Goal: Information Seeking & Learning: Learn about a topic

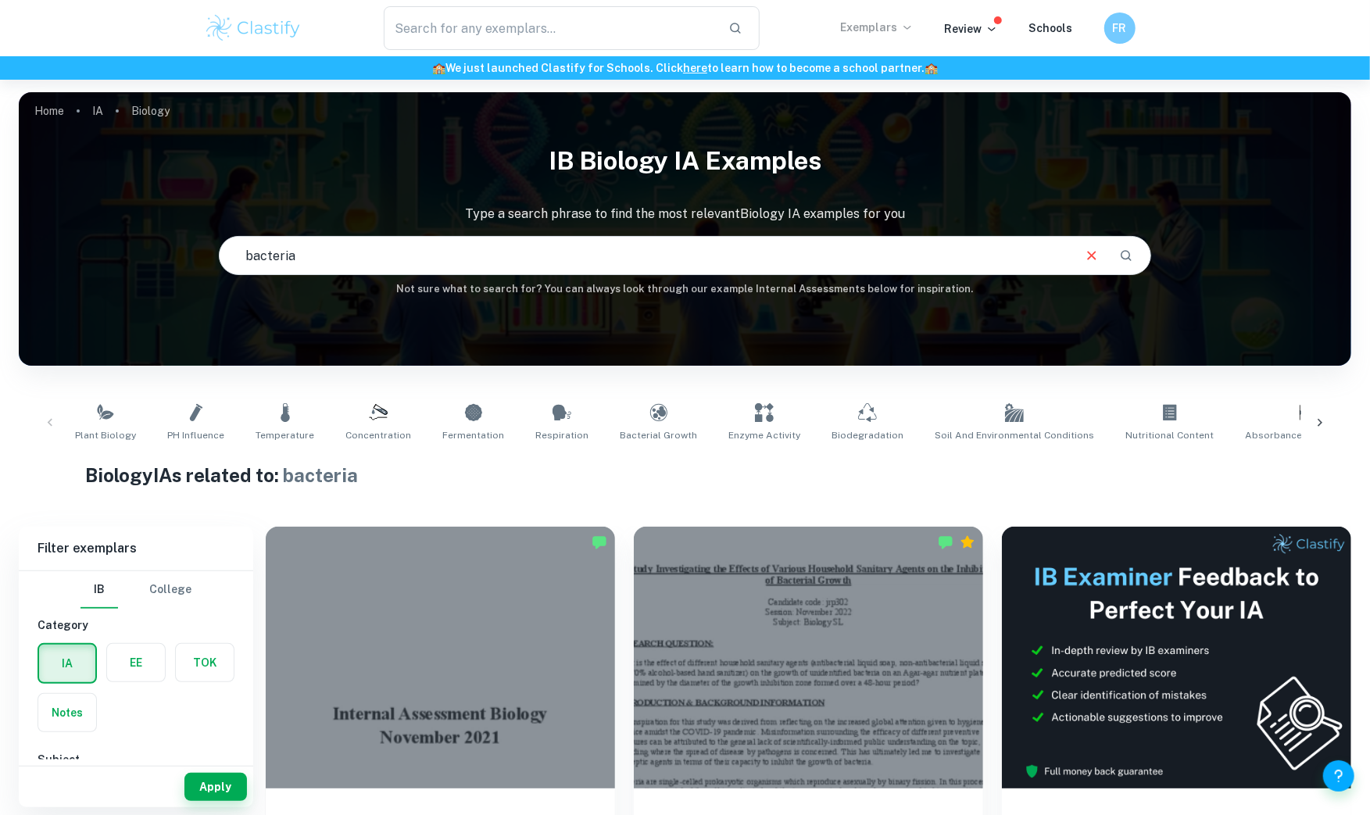
click at [901, 25] on p "Exemplars" at bounding box center [877, 27] width 73 height 17
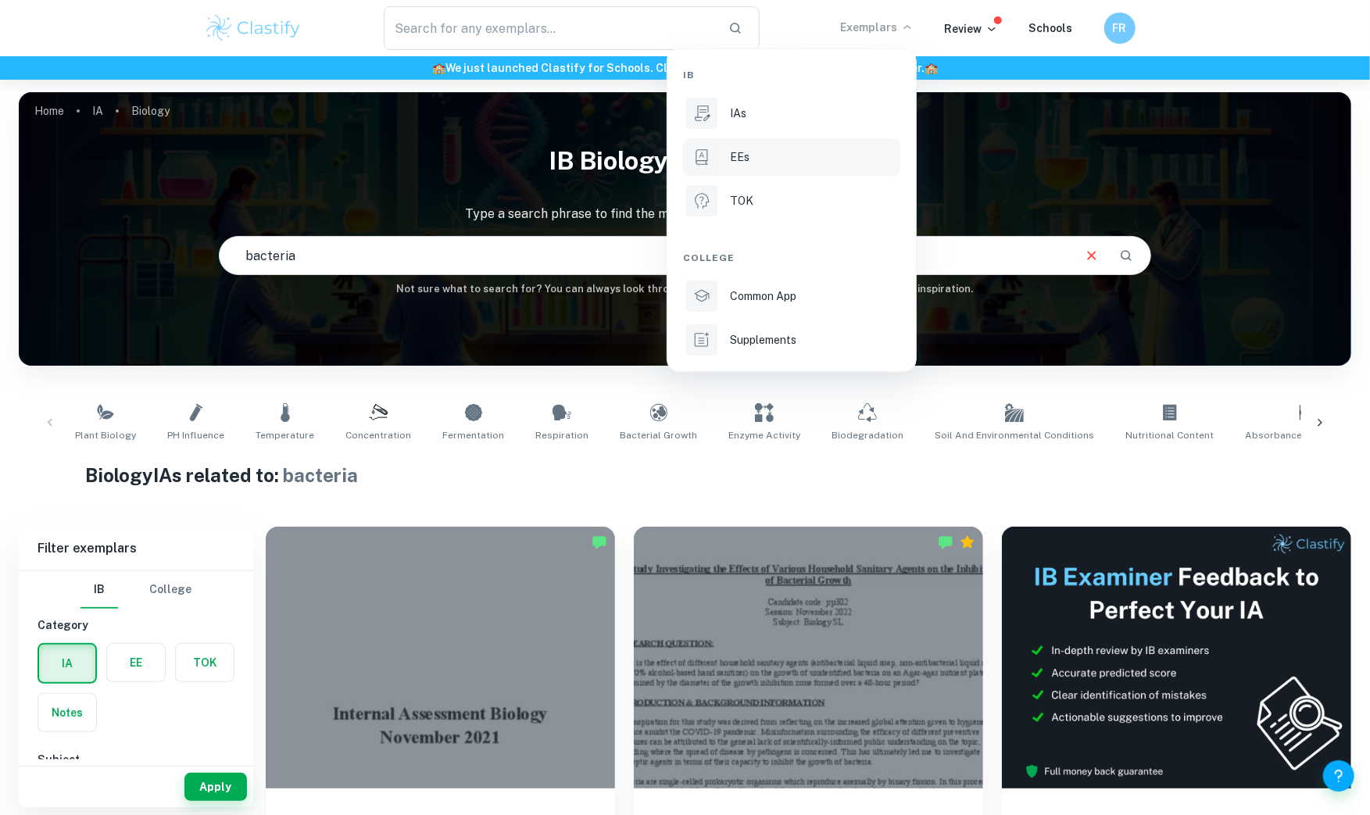
click at [782, 160] on div "EEs" at bounding box center [813, 156] width 167 height 17
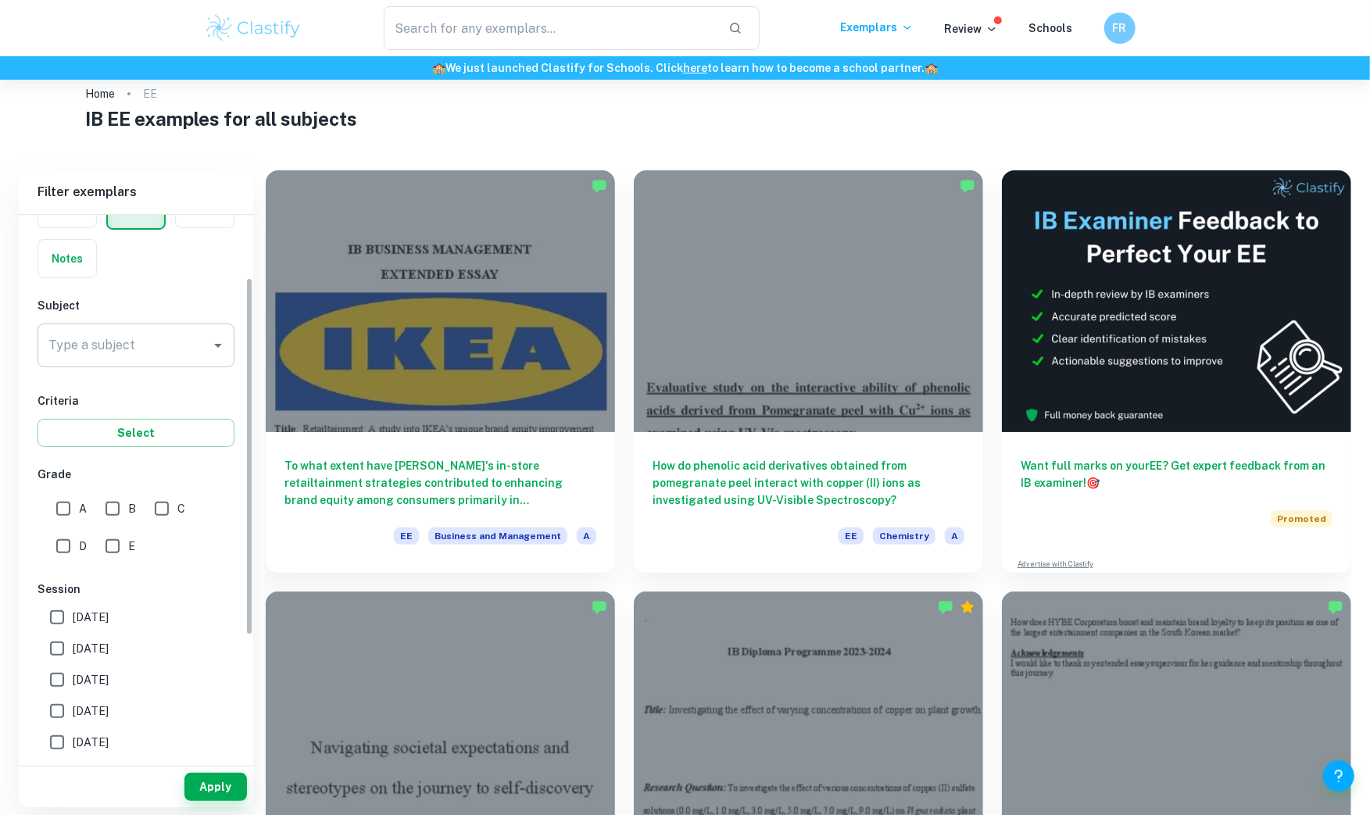
scroll to position [95, 0]
click at [137, 335] on input "Type a subject" at bounding box center [124, 349] width 159 height 30
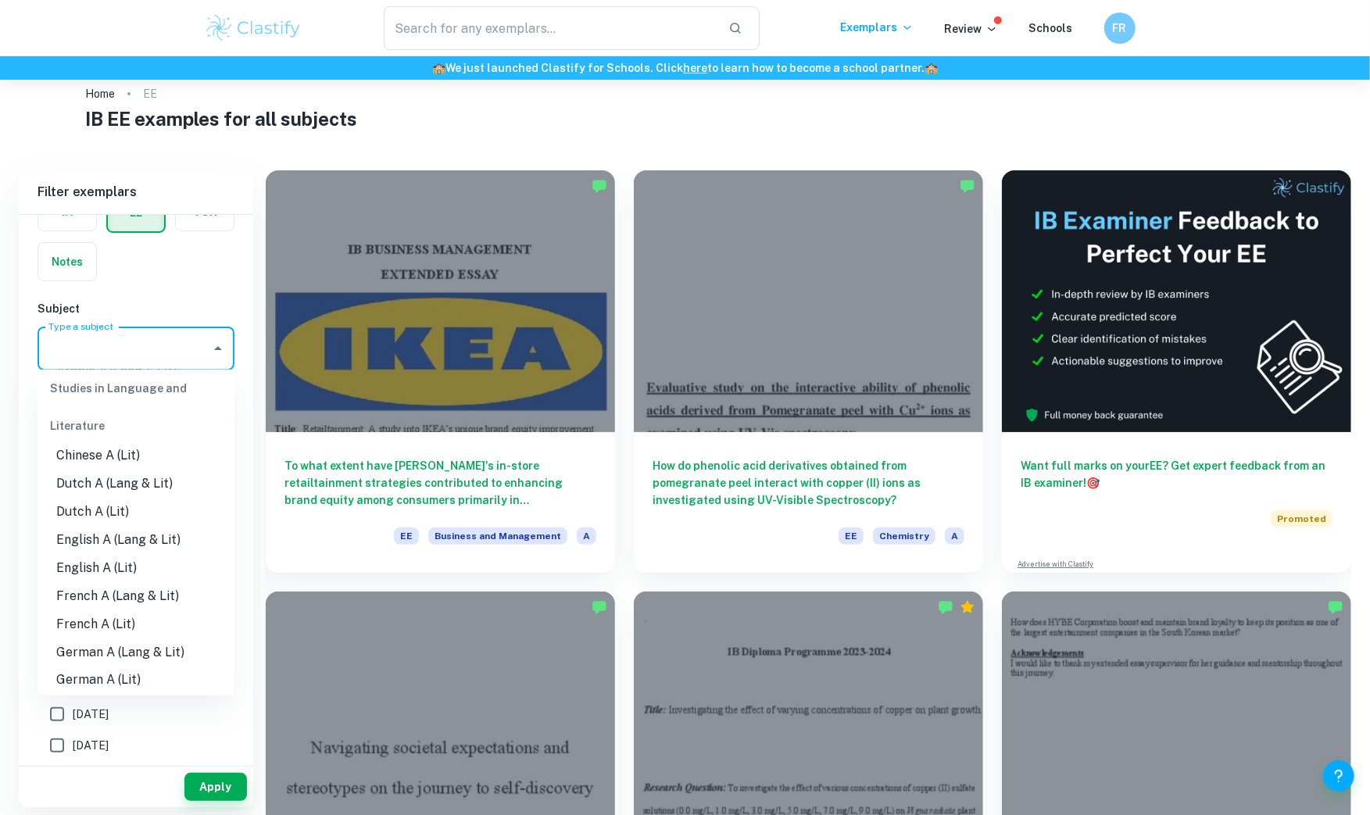
scroll to position [130, 0]
click at [130, 506] on li "English A (Lang & Lit)" at bounding box center [136, 504] width 197 height 28
type input "English A (Lang & Lit)"
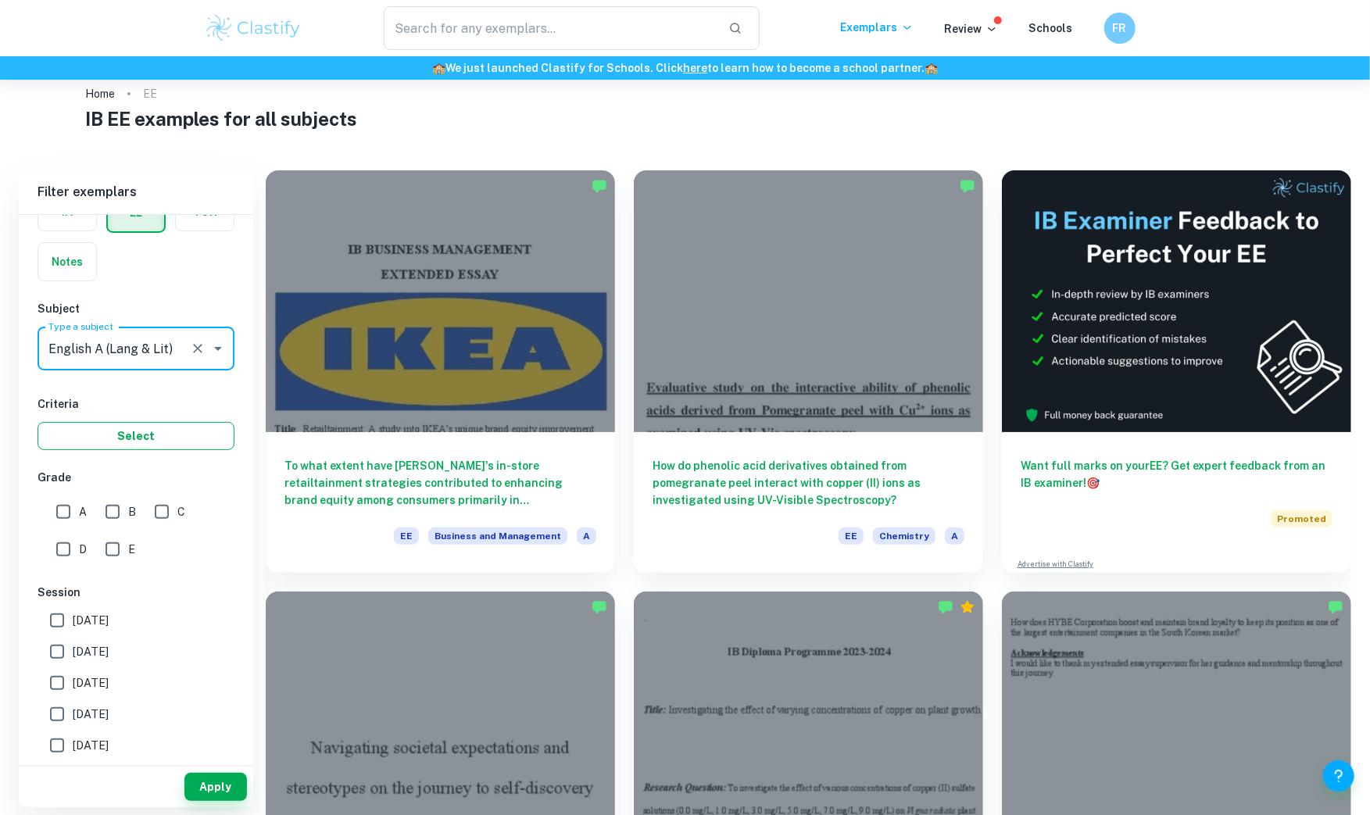
click at [164, 440] on button "Select" at bounding box center [136, 436] width 197 height 28
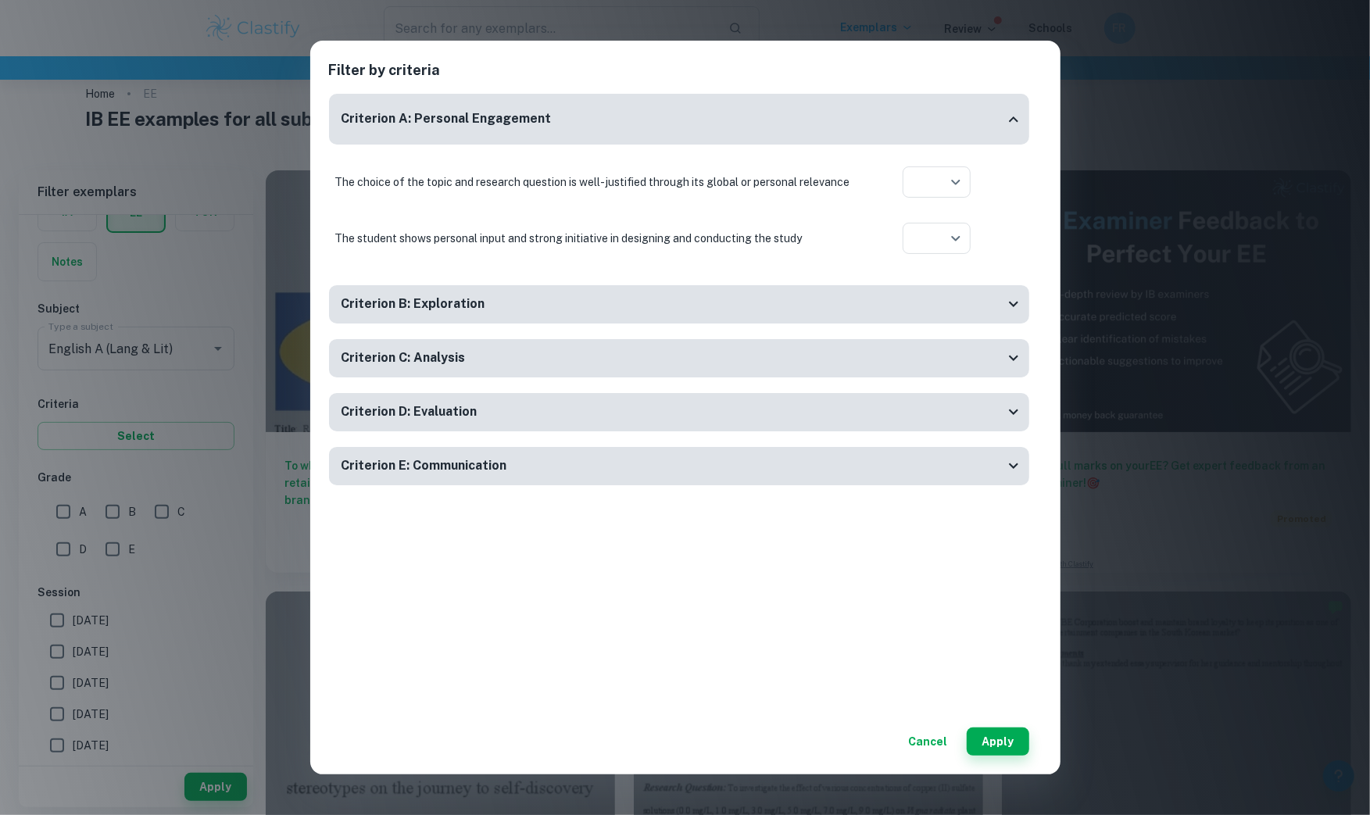
click at [927, 742] on button "Cancel" at bounding box center [929, 742] width 52 height 28
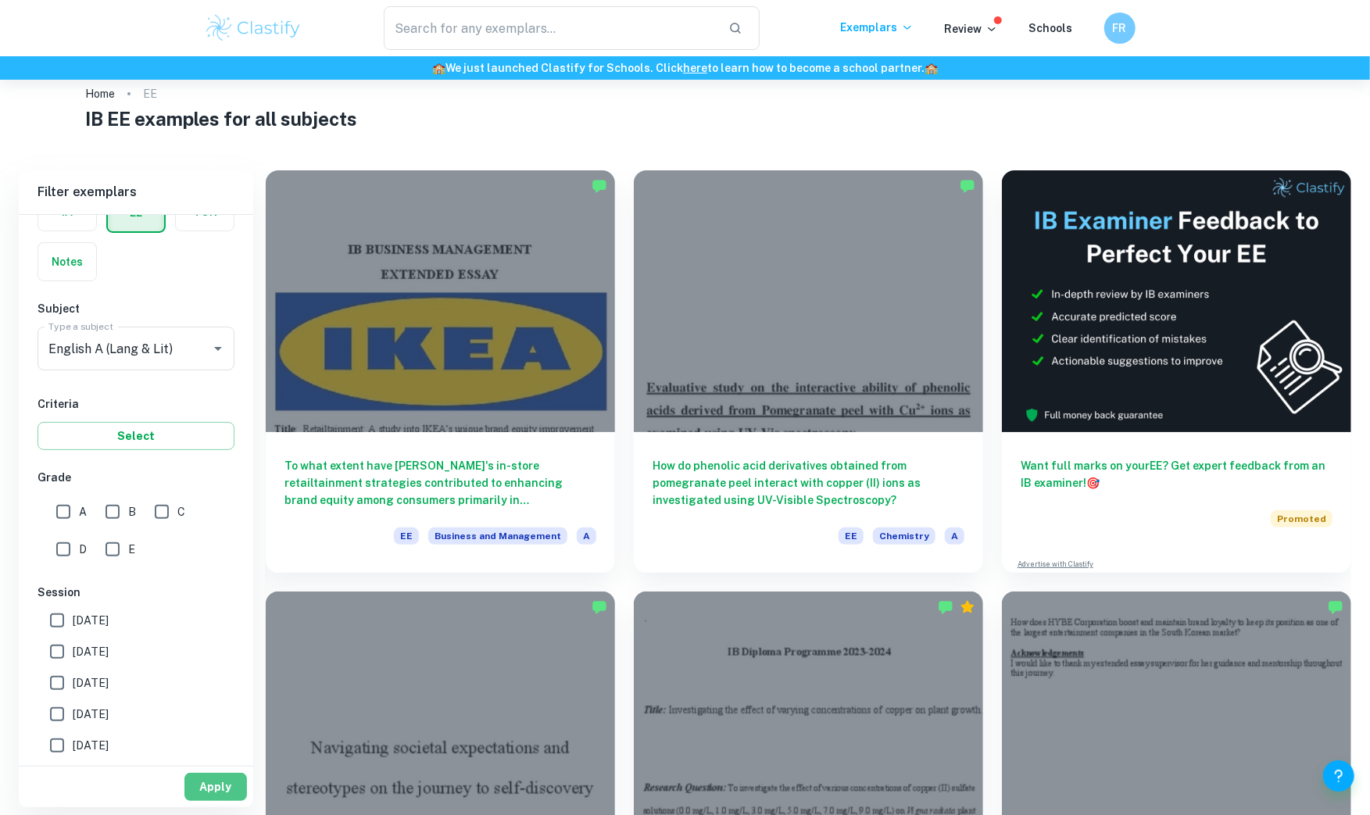
click at [232, 778] on button "Apply" at bounding box center [215, 787] width 63 height 28
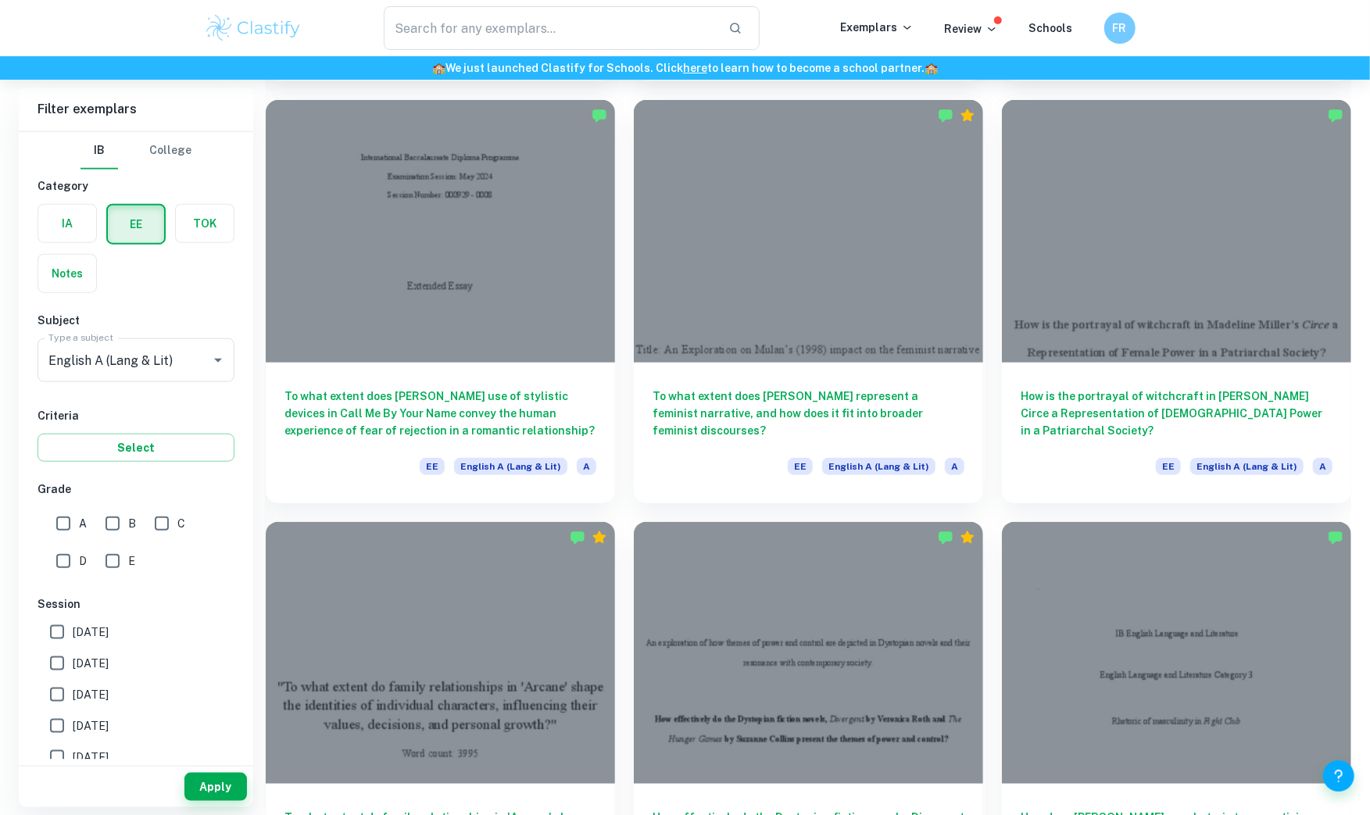
scroll to position [942, 0]
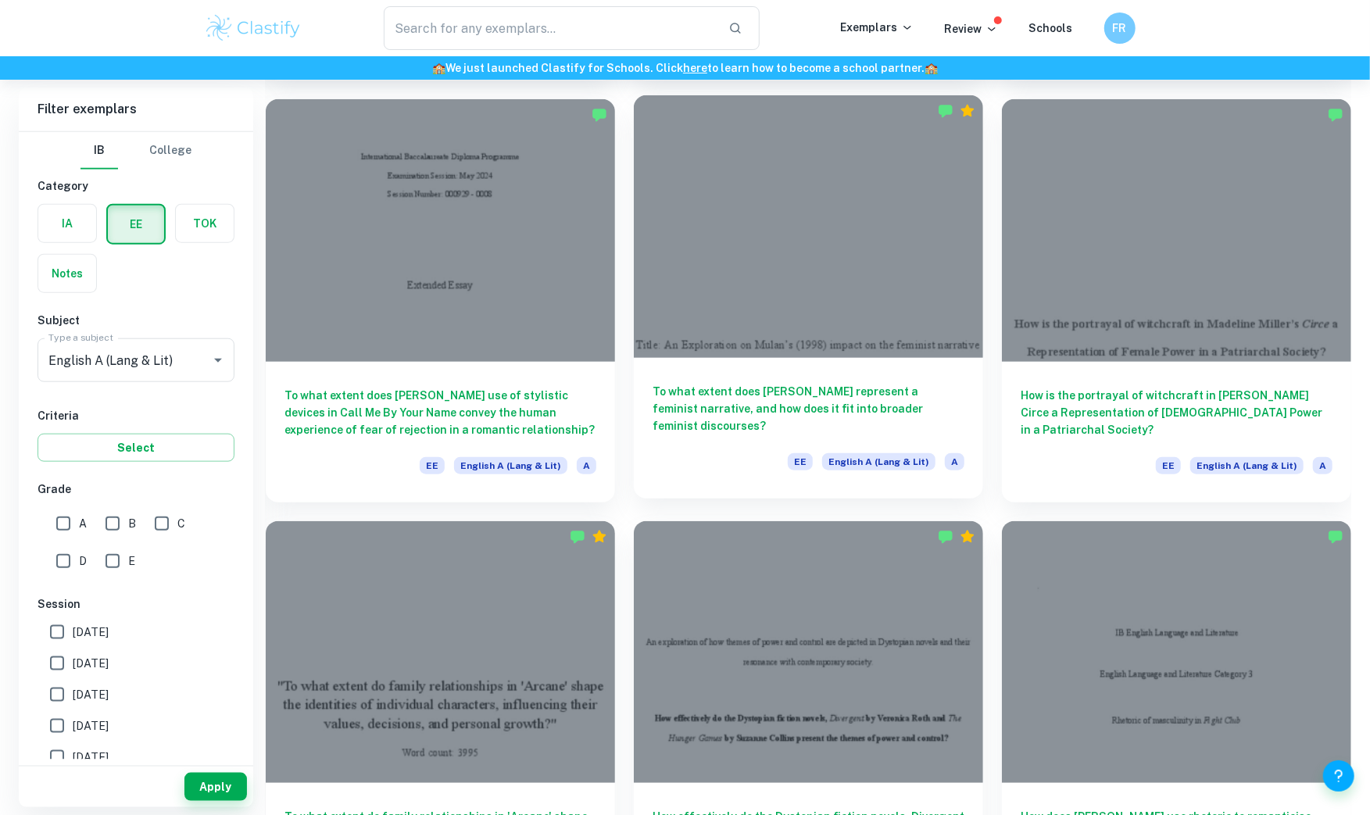
click at [756, 416] on h6 "To what extent does [PERSON_NAME] represent a feminist narrative, and how does …" at bounding box center [809, 409] width 312 height 52
